Goal: Transaction & Acquisition: Book appointment/travel/reservation

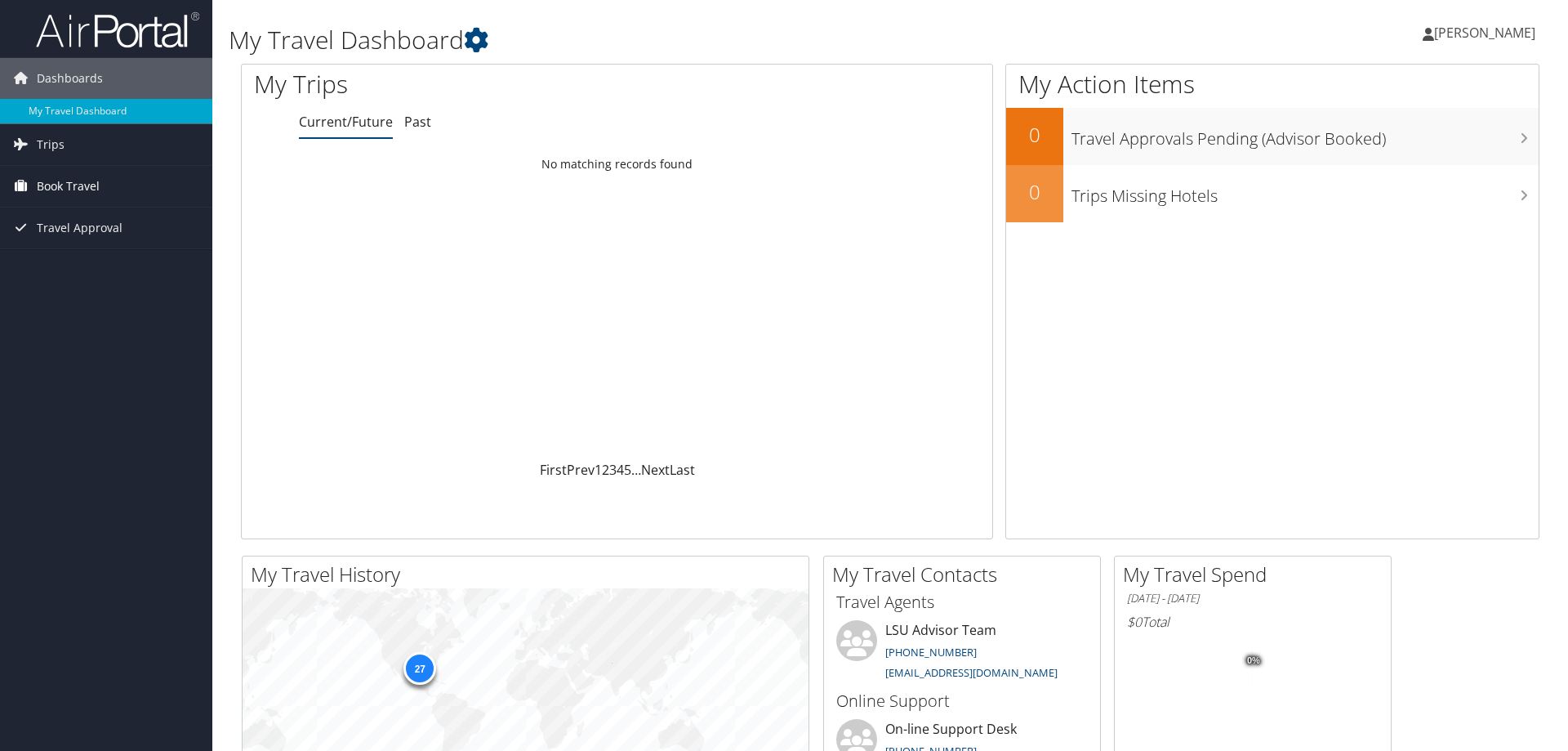
click at [60, 192] on span "Book Travel" at bounding box center [68, 186] width 63 height 41
click at [121, 243] on link "Book/Manage Online Trips" at bounding box center [106, 243] width 212 height 25
click at [1504, 36] on span "[PERSON_NAME]" at bounding box center [1485, 33] width 101 height 18
click at [1389, 265] on link "Sign Out" at bounding box center [1443, 266] width 182 height 27
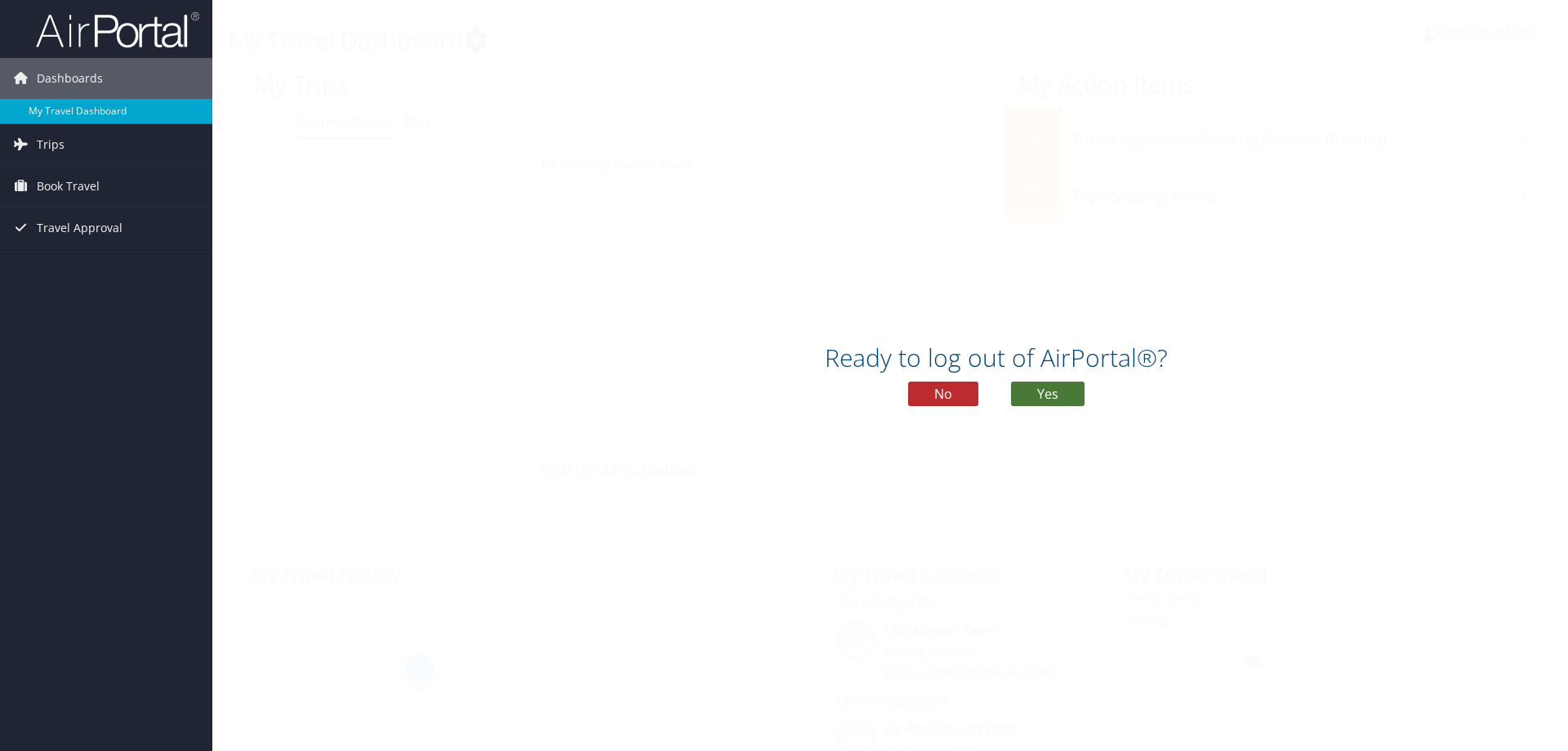
click at [1061, 392] on button "Yes" at bounding box center [1048, 393] width 73 height 25
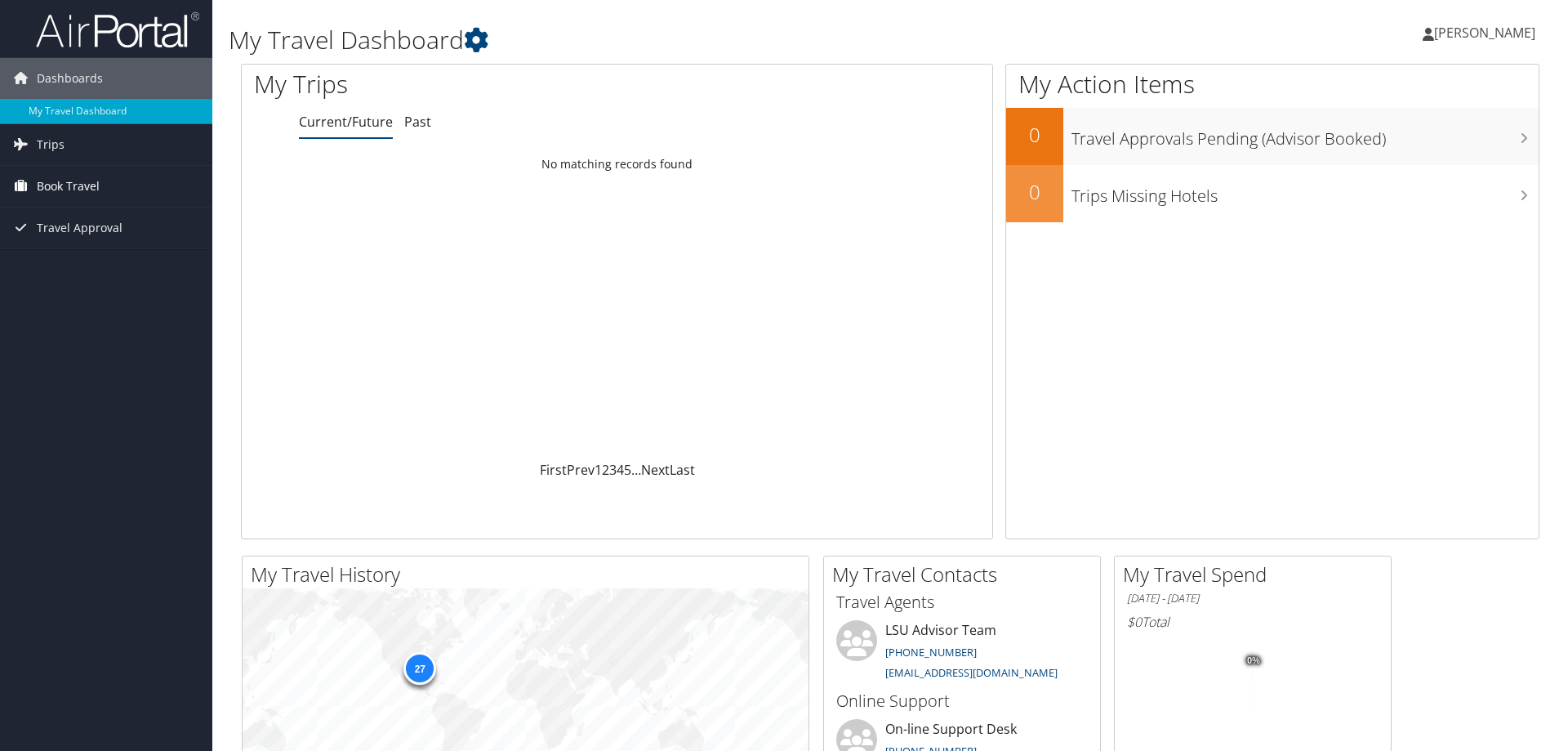
click at [112, 187] on link "Book Travel" at bounding box center [106, 186] width 212 height 41
click at [94, 246] on link "Book/Manage Online Trips" at bounding box center [106, 243] width 212 height 25
click at [97, 219] on link "Approval Request (Beta)" at bounding box center [106, 219] width 212 height 25
